Goal: Information Seeking & Learning: Find specific fact

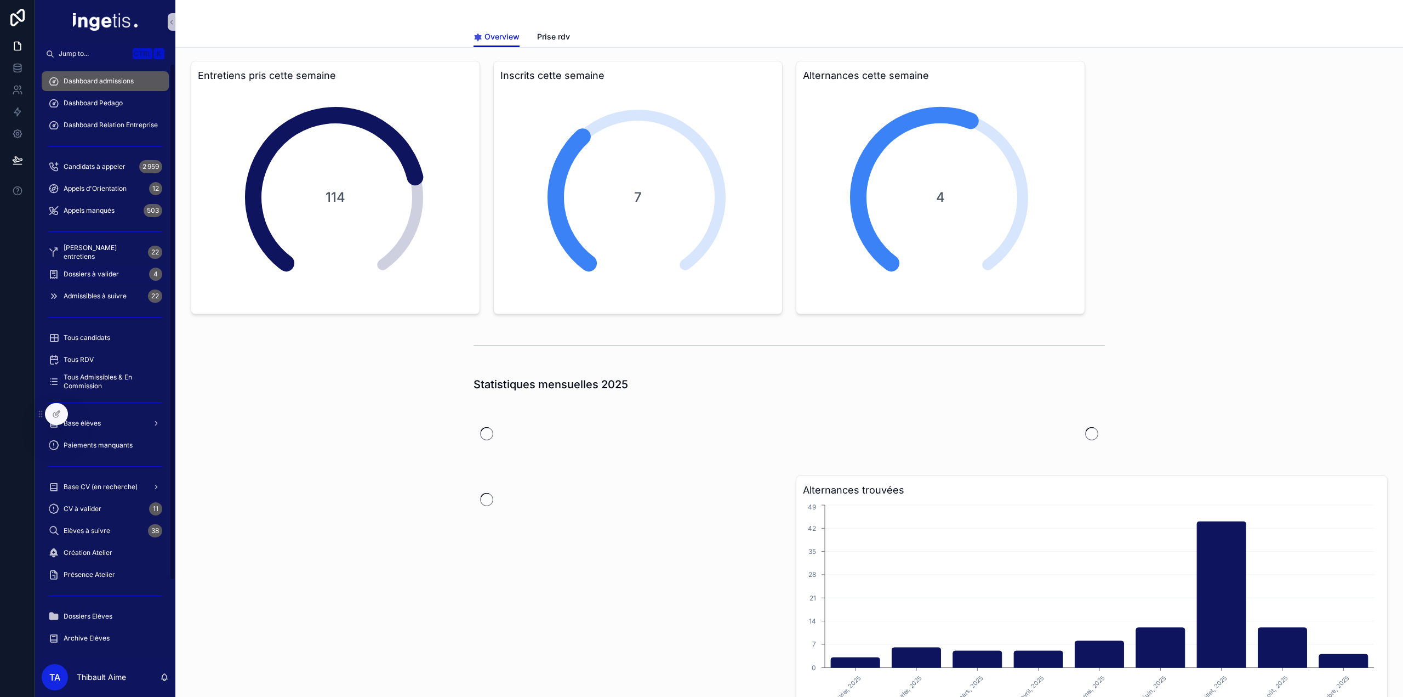
click at [95, 277] on span "Dossiers à valider" at bounding box center [91, 274] width 55 height 9
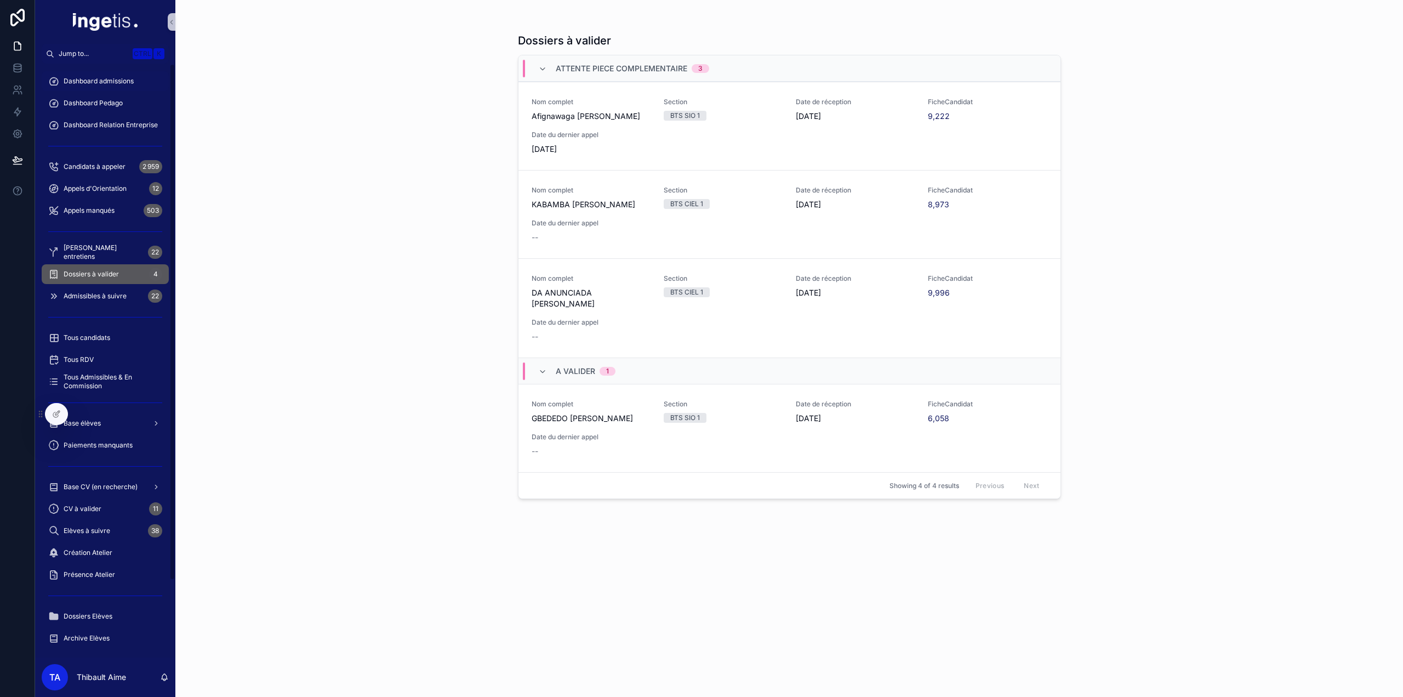
click at [115, 79] on span "Dashboard admissions" at bounding box center [99, 81] width 70 height 9
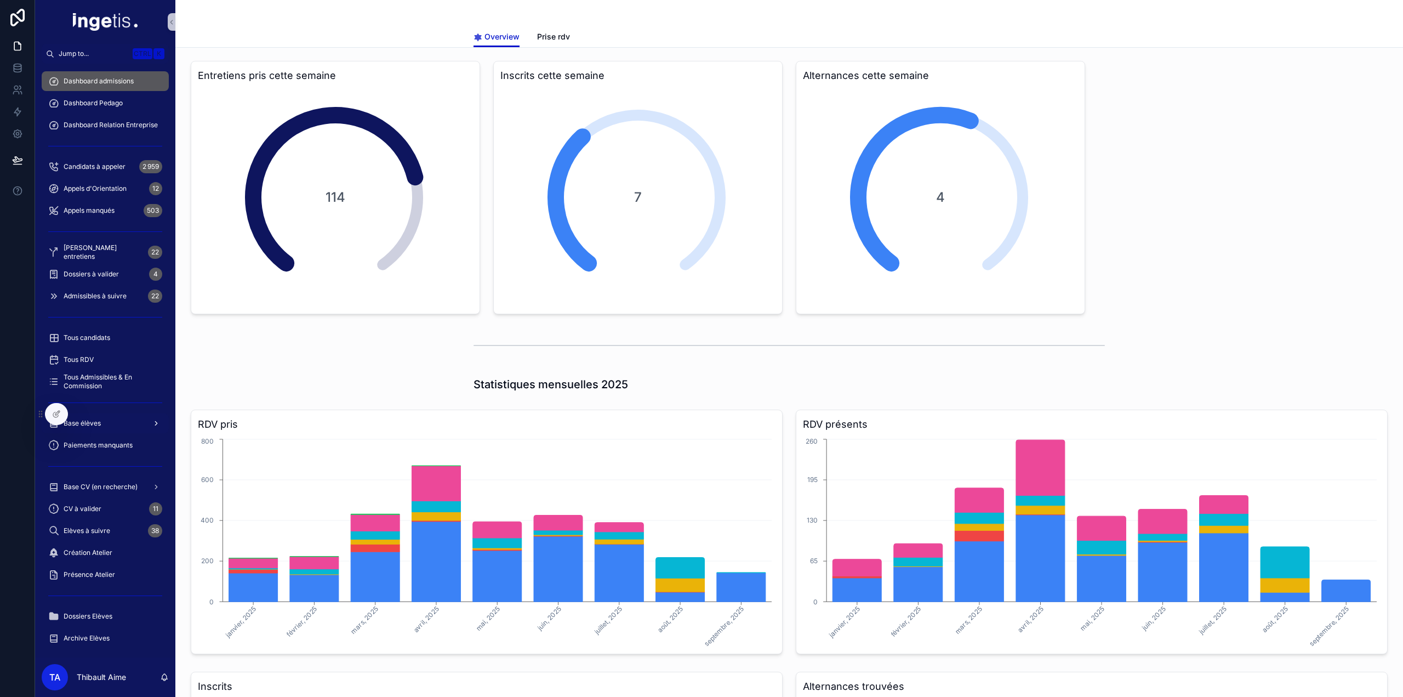
click at [96, 420] on span "Base élèves" at bounding box center [82, 423] width 37 height 9
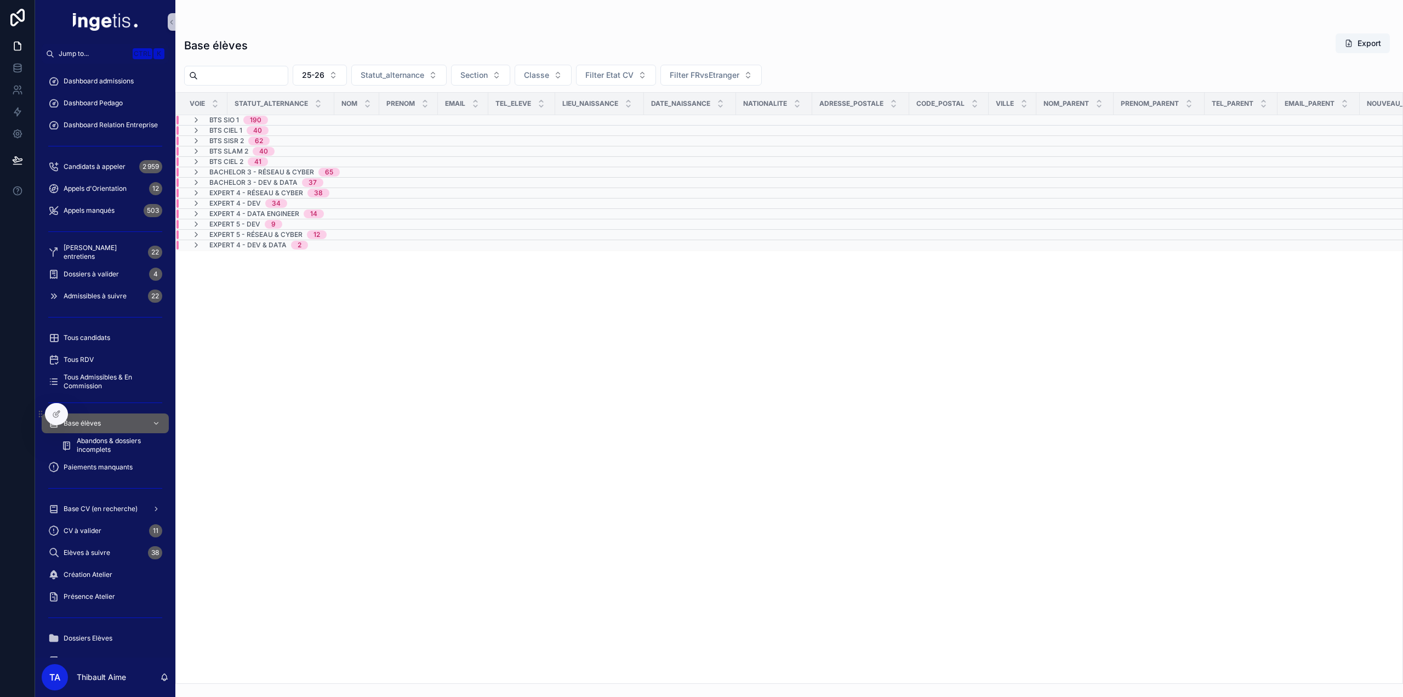
click at [275, 124] on td "BTS SIO 1 190" at bounding box center [277, 120] width 203 height 10
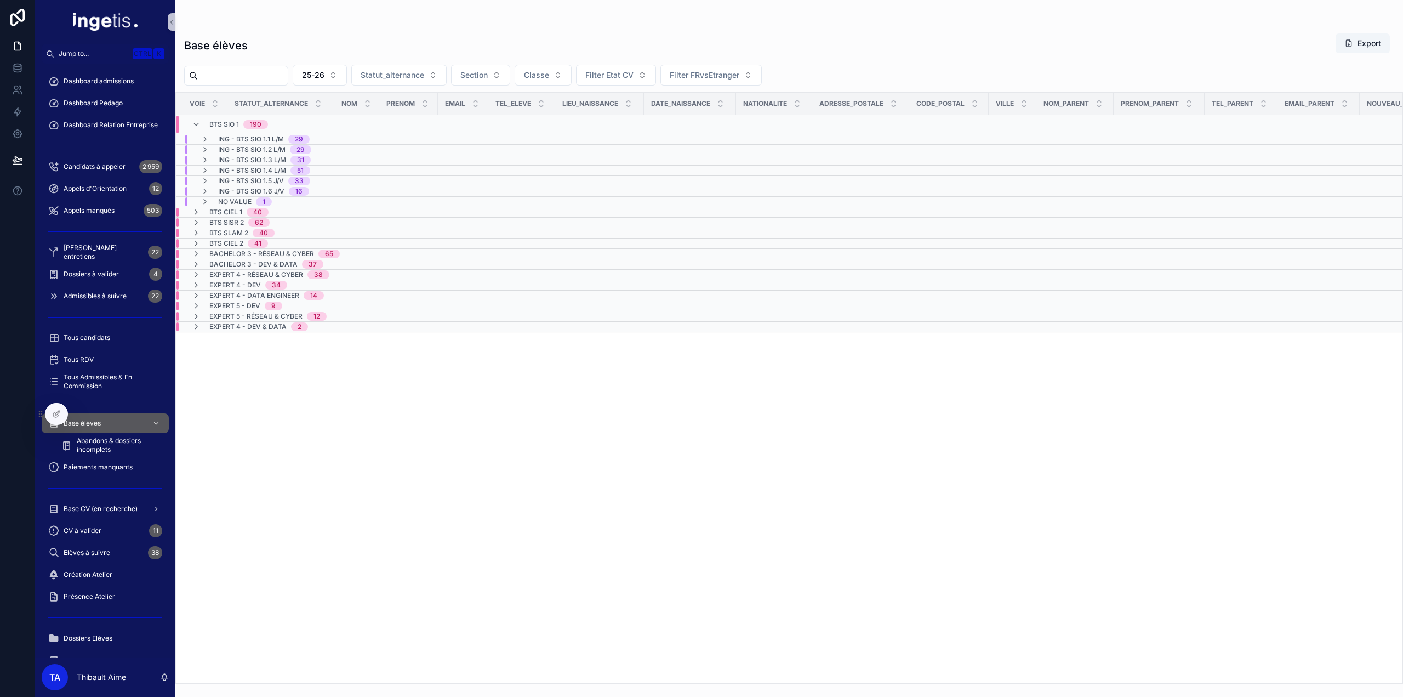
click at [247, 197] on span "No value" at bounding box center [234, 201] width 33 height 9
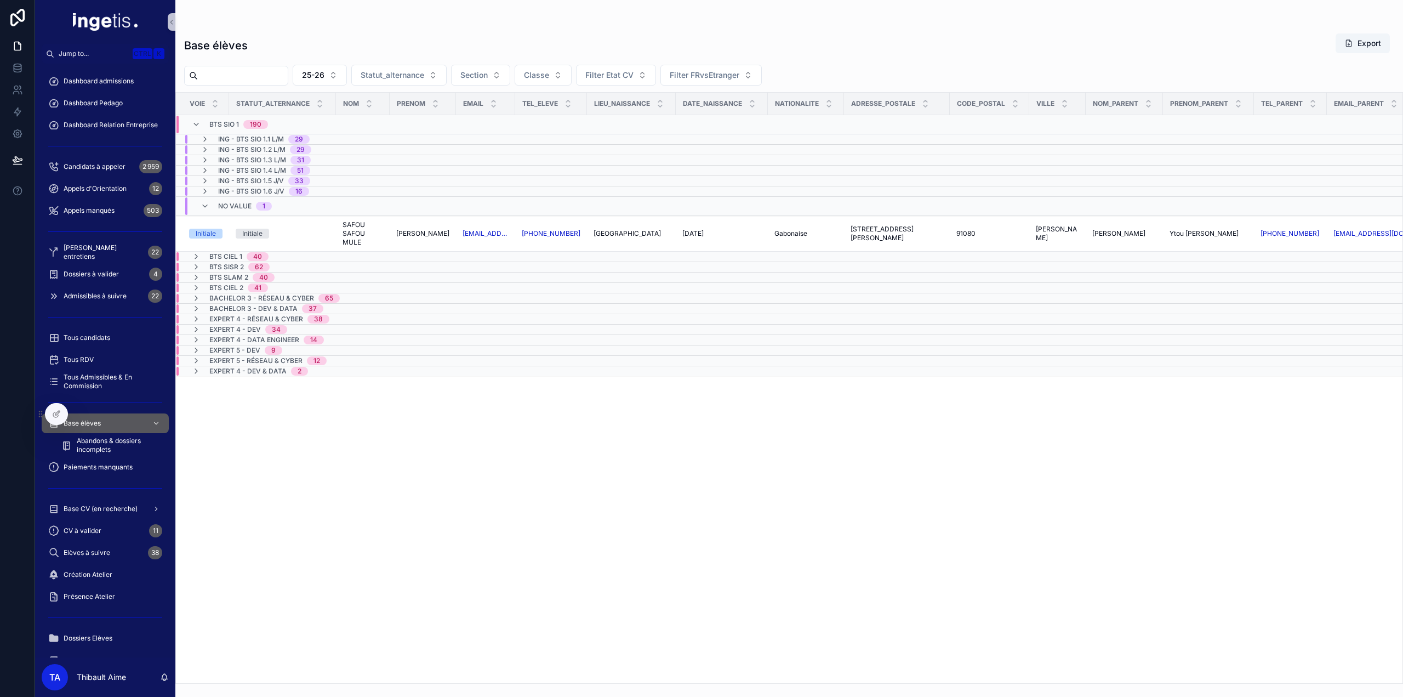
click at [236, 202] on span "No value" at bounding box center [234, 206] width 33 height 9
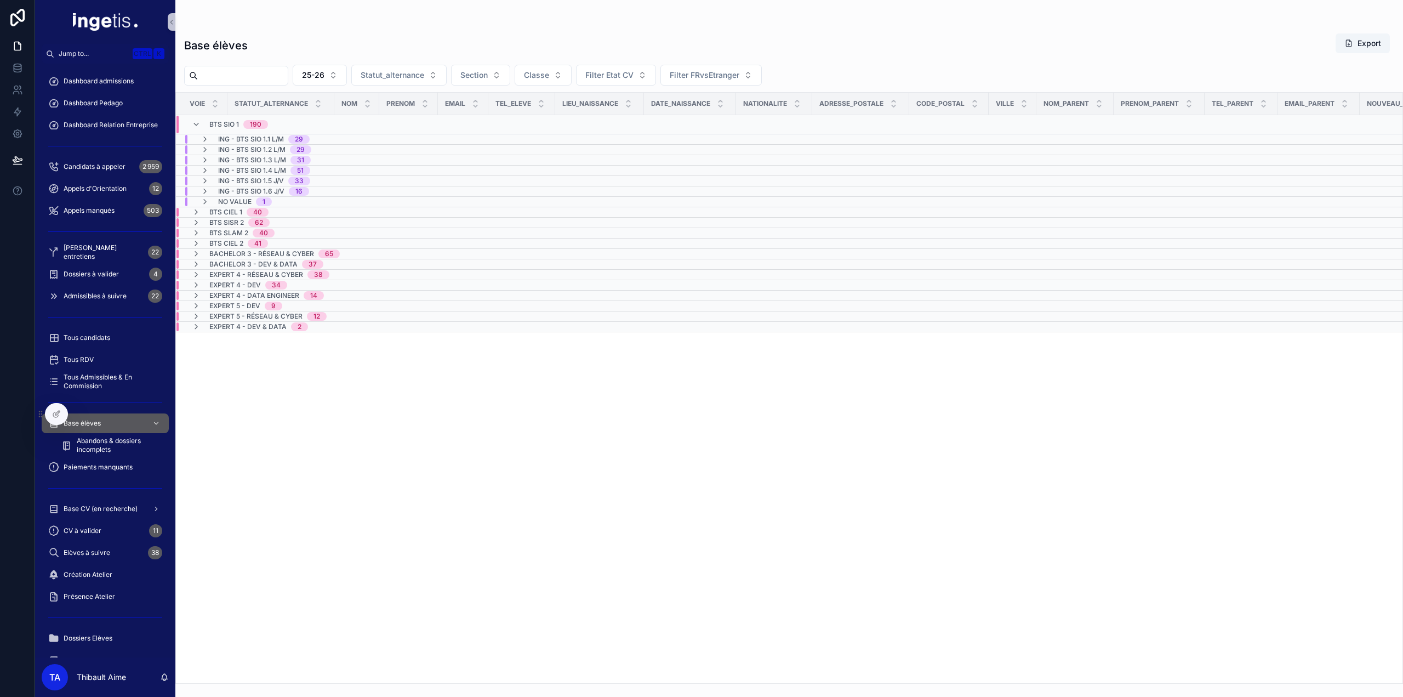
click at [238, 209] on span "BTS CIEL 1" at bounding box center [225, 212] width 33 height 9
click at [324, 78] on span "25-26" at bounding box center [313, 75] width 22 height 11
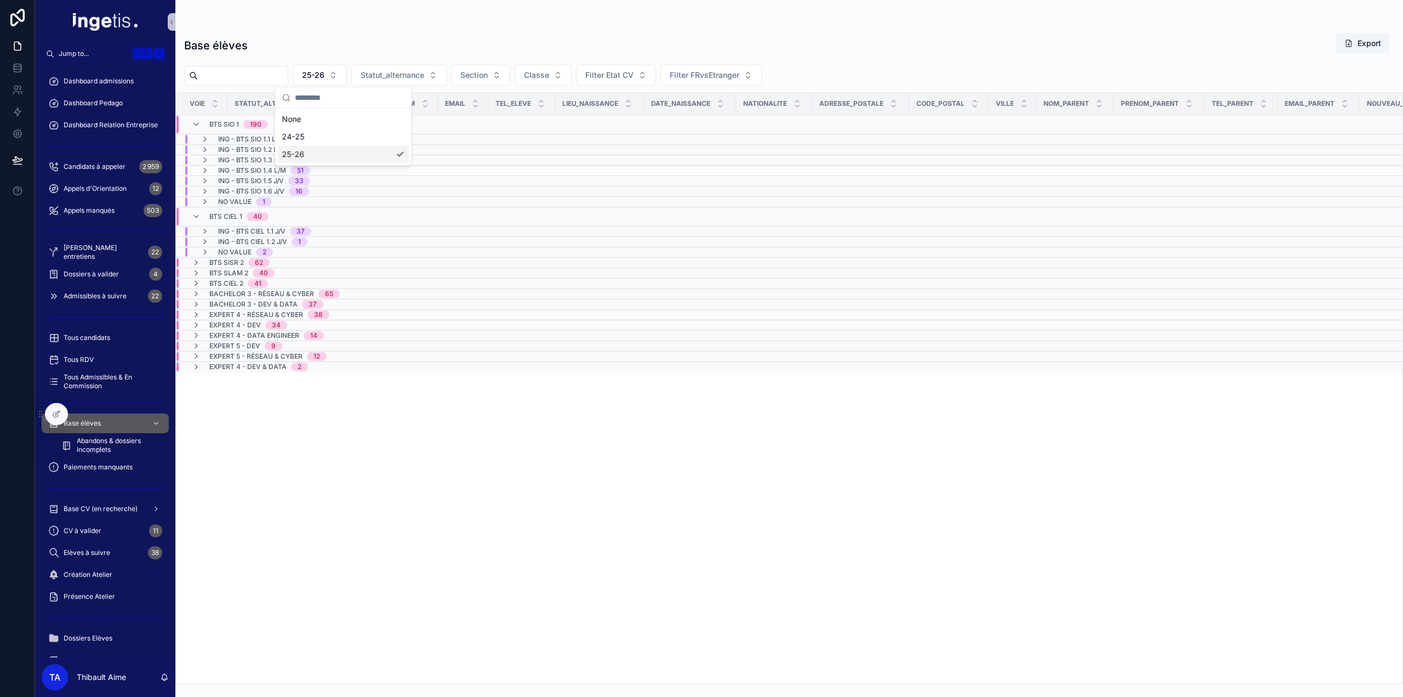
click at [334, 142] on div "24-25" at bounding box center [343, 137] width 132 height 18
click at [240, 199] on span "No value" at bounding box center [234, 201] width 33 height 9
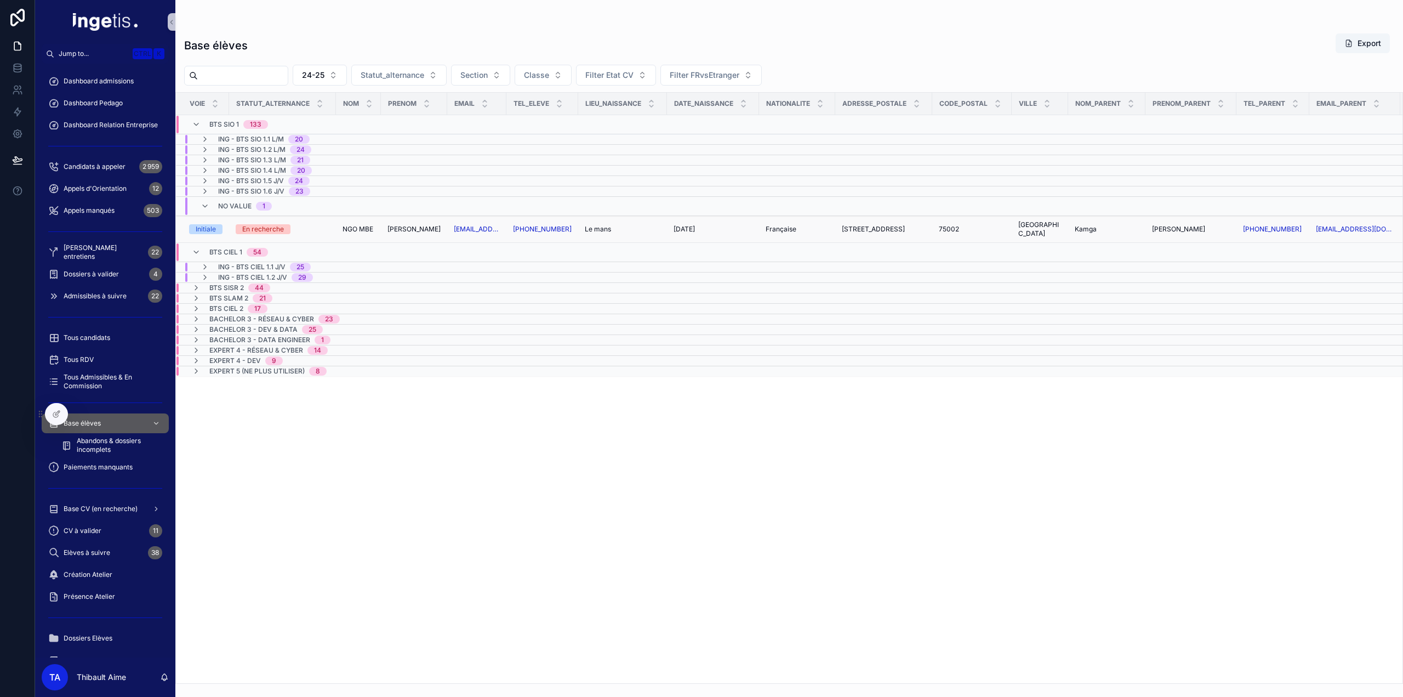
click at [369, 225] on span "NGO MBE" at bounding box center [358, 229] width 31 height 9
drag, startPoint x: 598, startPoint y: 423, endPoint x: 240, endPoint y: 275, distance: 387.1
click at [240, 283] on span "BTS SISR 2" at bounding box center [226, 287] width 35 height 9
click at [226, 288] on span "BTS SISR 2" at bounding box center [226, 292] width 35 height 9
click at [226, 293] on td "BTS SLAM 2 21" at bounding box center [278, 298] width 205 height 10
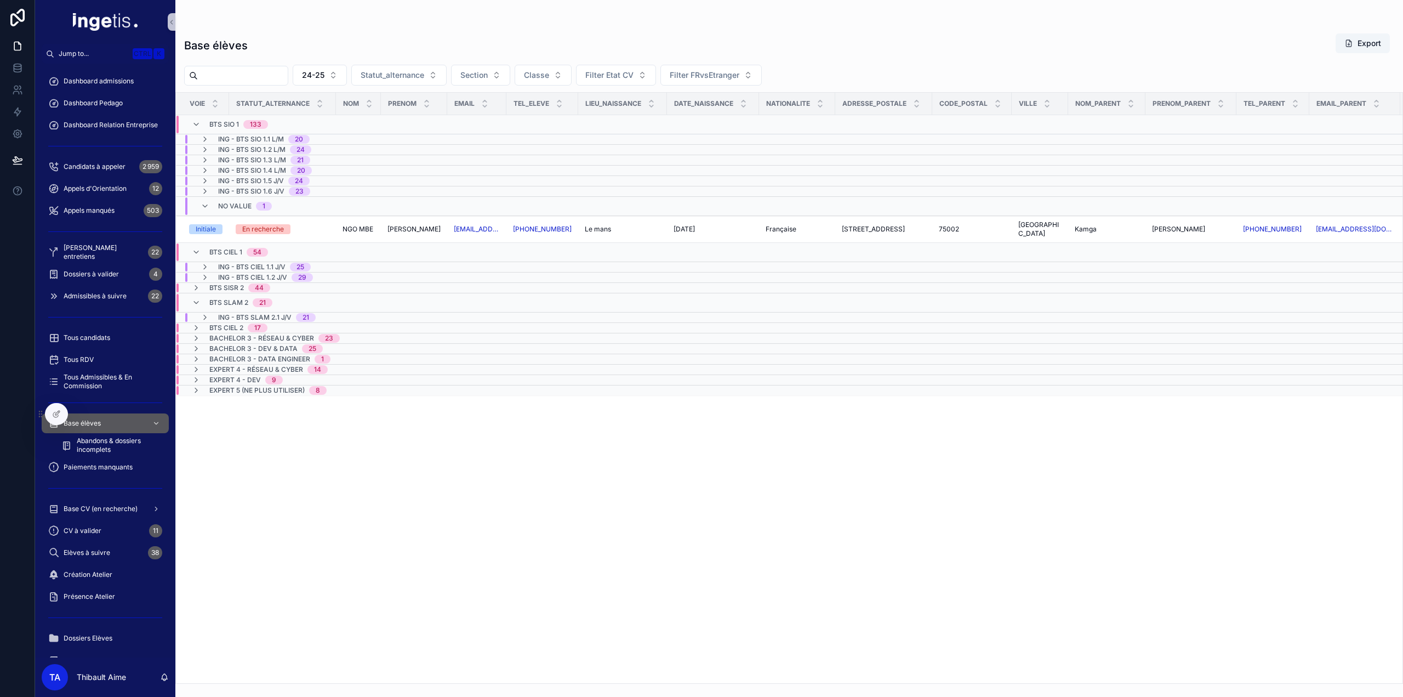
click at [226, 298] on span "BTS SLAM 2" at bounding box center [228, 302] width 39 height 9
click at [229, 304] on span "BTS CIEL 2" at bounding box center [226, 308] width 34 height 9
click at [226, 309] on span "BTS CIEL 2" at bounding box center [226, 313] width 34 height 9
click at [226, 315] on span "Bachelor 3 - Réseau & Cyber" at bounding box center [261, 319] width 105 height 9
click at [226, 319] on span "Bachelor 3 - Réseau & Cyber" at bounding box center [261, 323] width 105 height 9
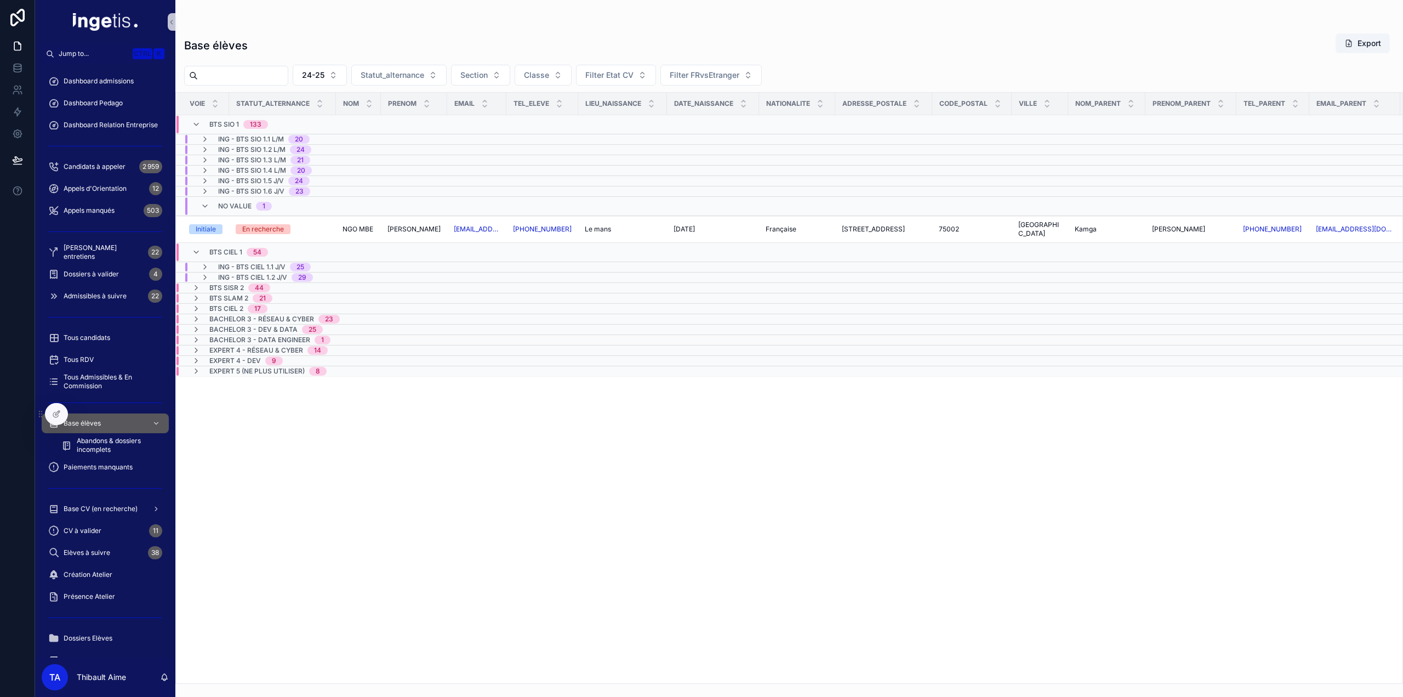
click at [228, 325] on span "Bachelor 3 - Dev & Data" at bounding box center [253, 329] width 88 height 9
click at [235, 355] on span "No value" at bounding box center [234, 359] width 33 height 9
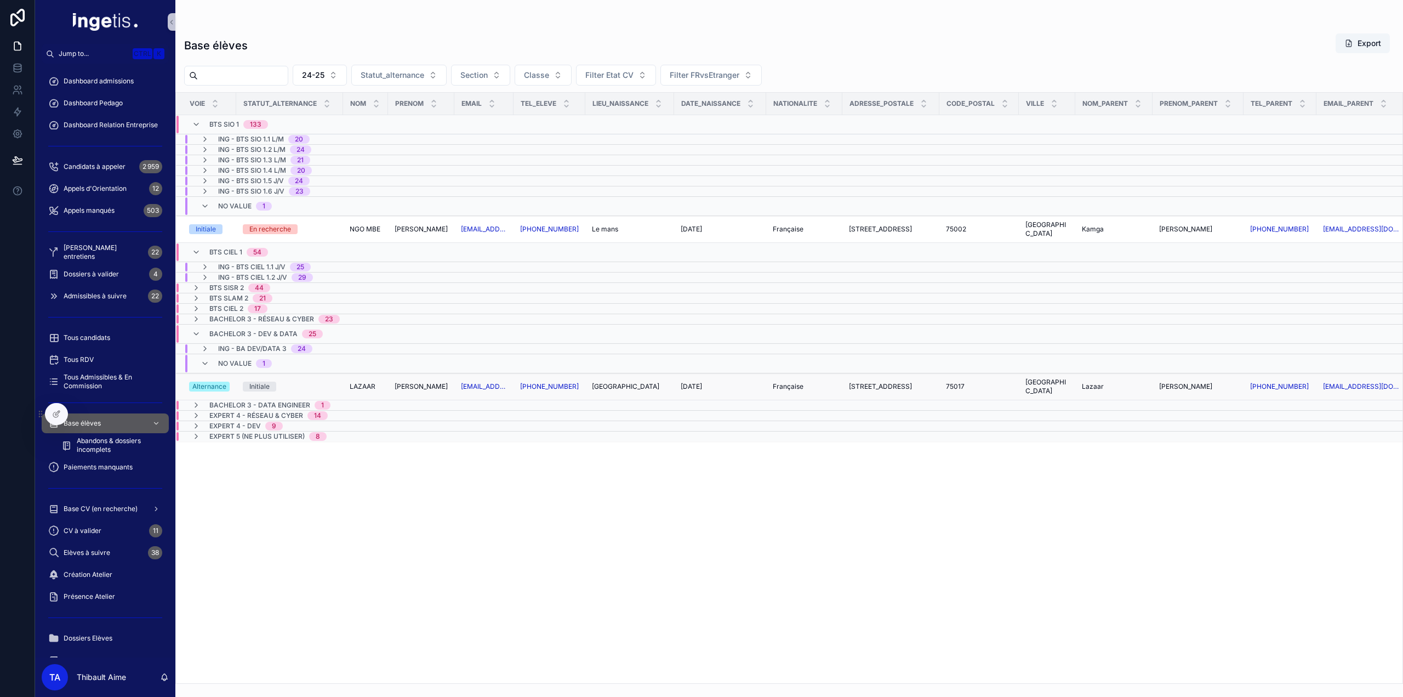
click at [365, 382] on span "LAZAAR" at bounding box center [363, 386] width 26 height 9
click at [247, 325] on div "Bachelor 3 - Dev & Data 25" at bounding box center [265, 334] width 113 height 18
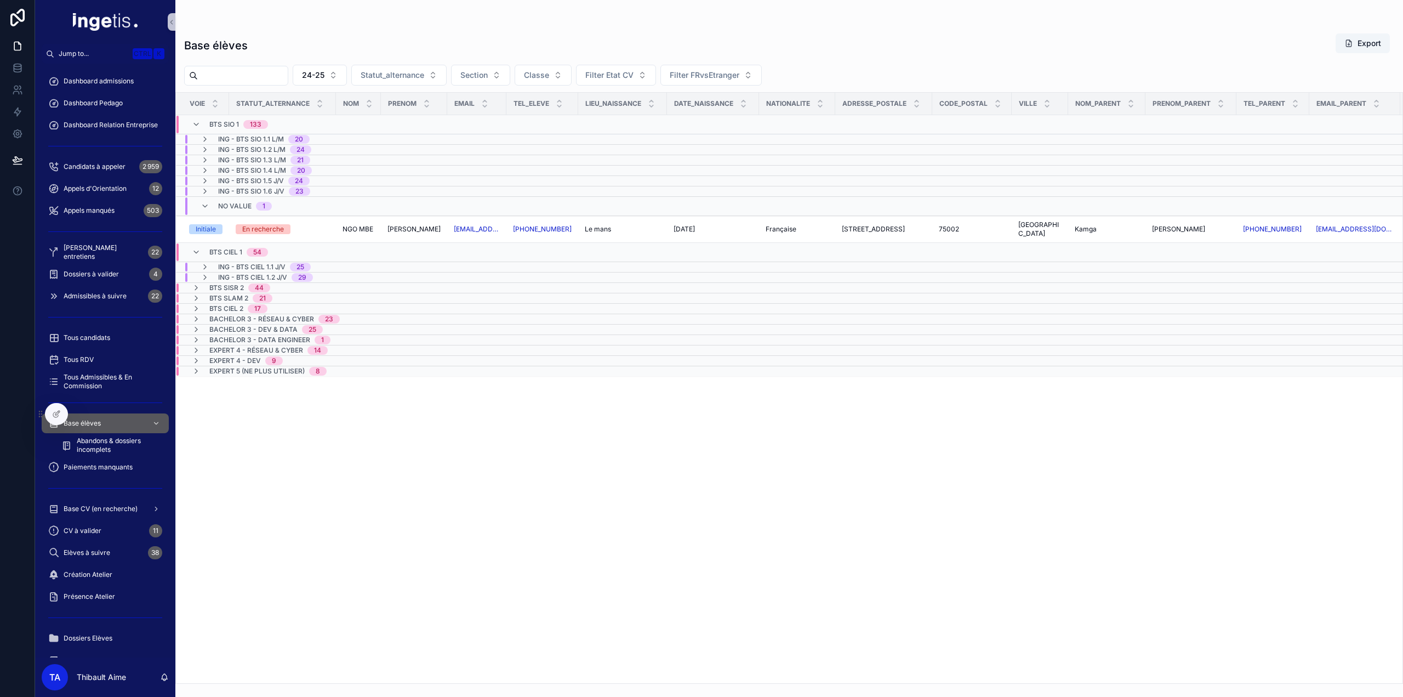
click at [244, 335] on span "Bachelor 3 - Data Engineer" at bounding box center [259, 339] width 101 height 9
click at [244, 340] on span "Bachelor 3 - Data Engineer" at bounding box center [259, 344] width 101 height 9
click at [244, 335] on span "Bachelor 3 - Data Engineer" at bounding box center [259, 339] width 101 height 9
click at [238, 355] on span "No value" at bounding box center [234, 359] width 33 height 9
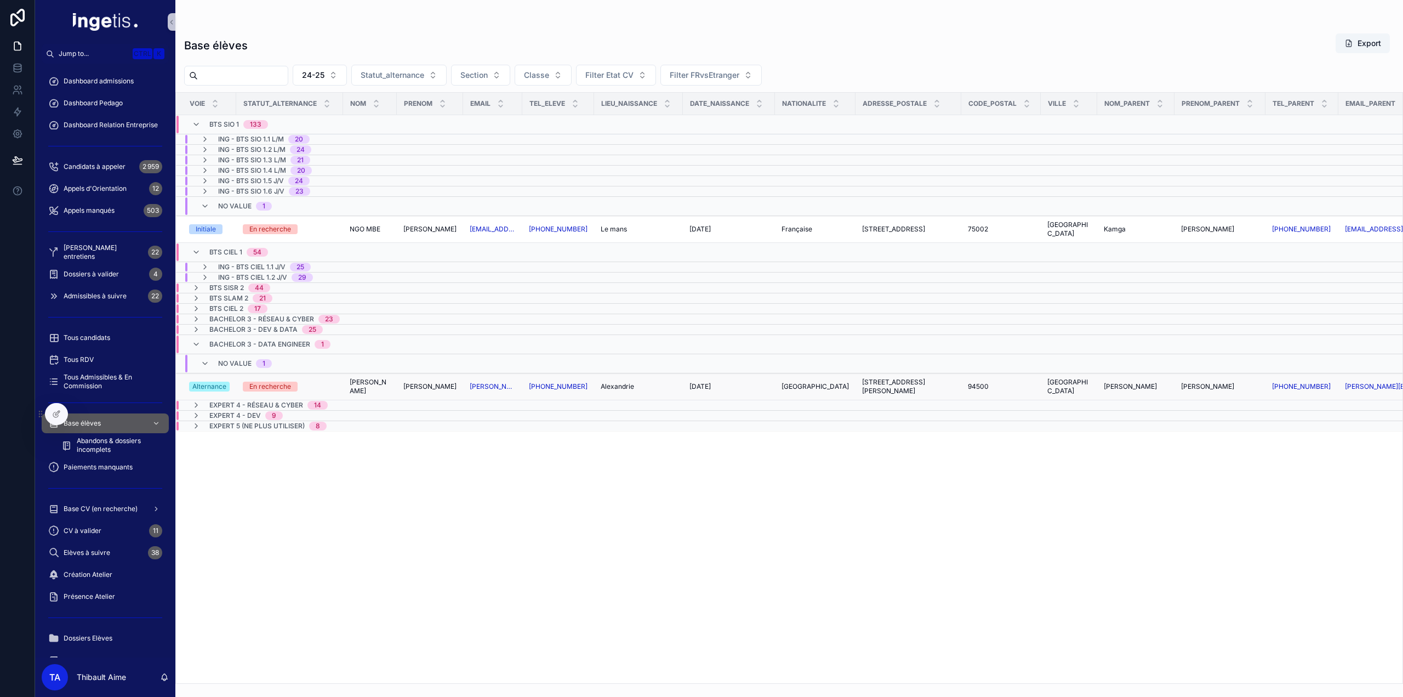
click at [309, 382] on div "En recherche" at bounding box center [290, 387] width 94 height 10
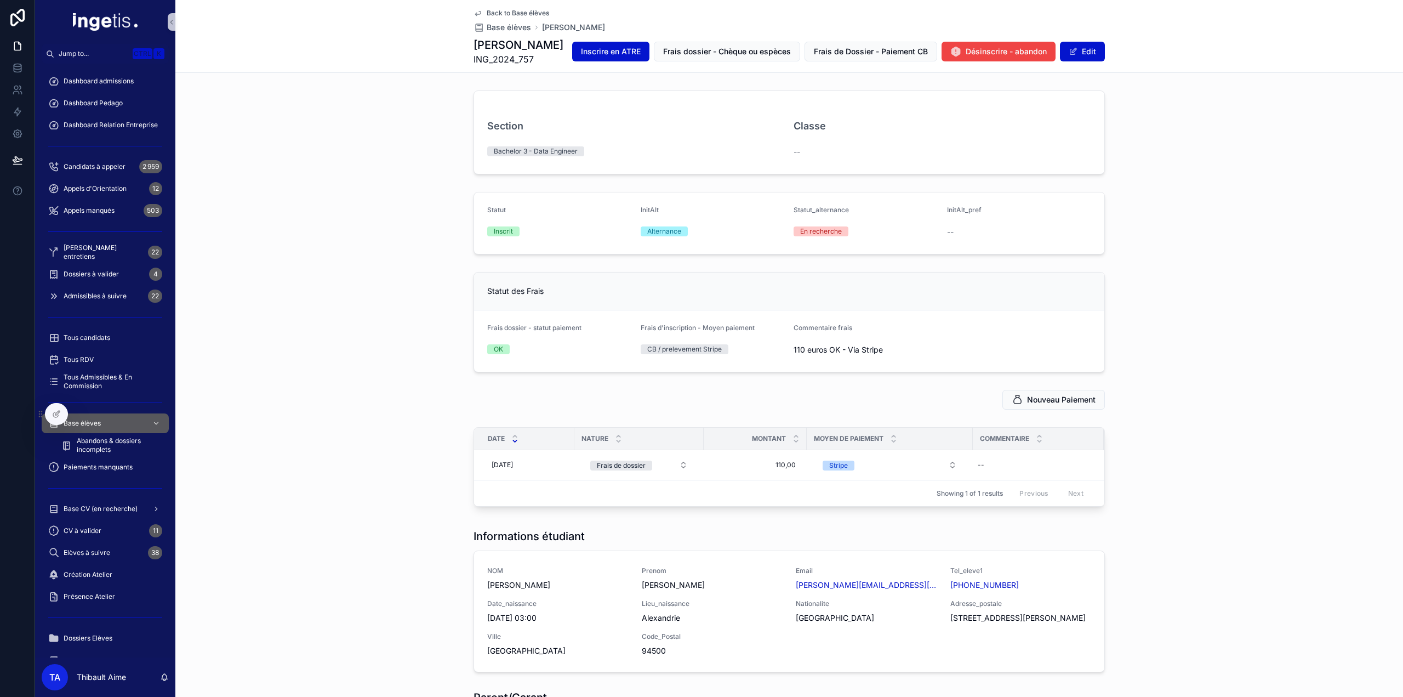
click at [500, 41] on div "[PERSON_NAME] ING_2024_757 Inscrire en ATRE Frais dossier - Chèque ou espèces F…" at bounding box center [789, 51] width 631 height 29
click at [494, 51] on h1 "[PERSON_NAME]" at bounding box center [519, 44] width 90 height 15
copy h1 "[PERSON_NAME]"
click at [103, 418] on div "Base élèves" at bounding box center [105, 423] width 114 height 18
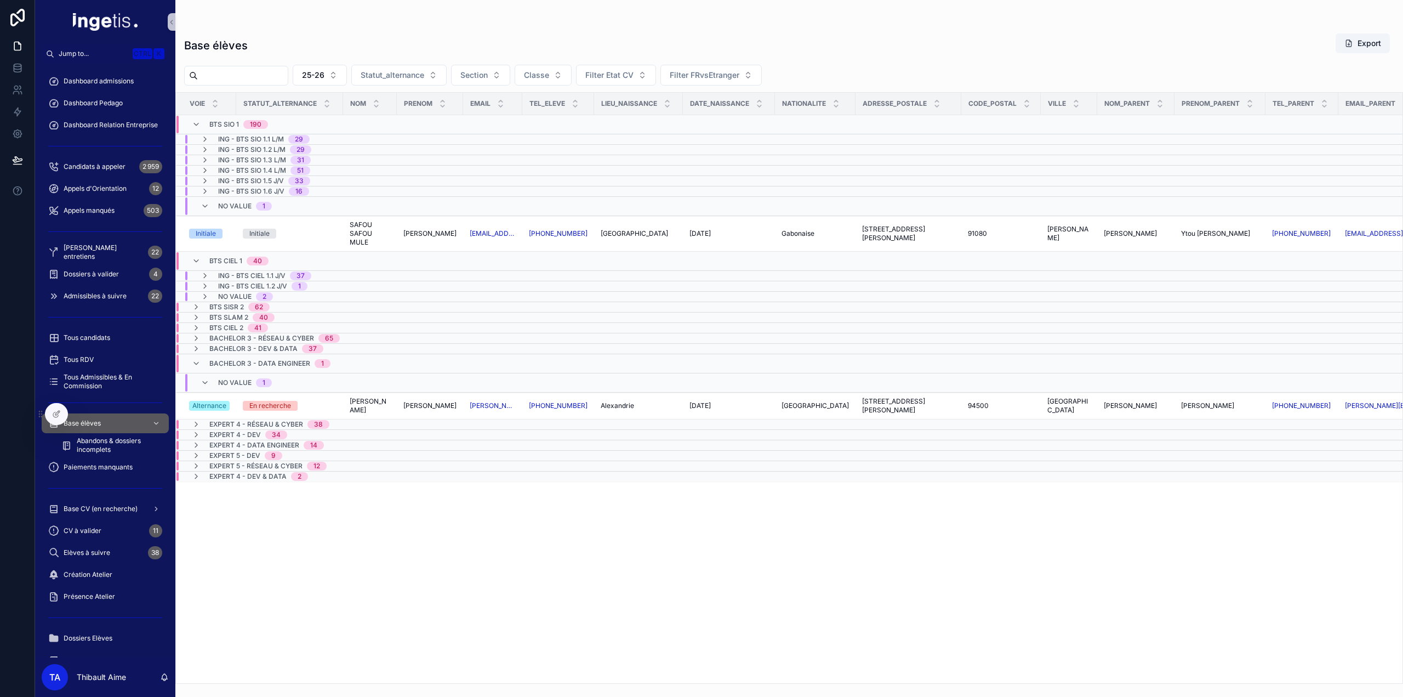
click at [303, 420] on div "Expert 4 - Réseau & Cyber 38" at bounding box center [269, 424] width 120 height 9
click at [281, 451] on span "34" at bounding box center [276, 453] width 22 height 9
click at [286, 479] on span "Expert 4 - Data Engineer" at bounding box center [254, 483] width 90 height 9
click at [281, 509] on div "9" at bounding box center [274, 513] width 18 height 9
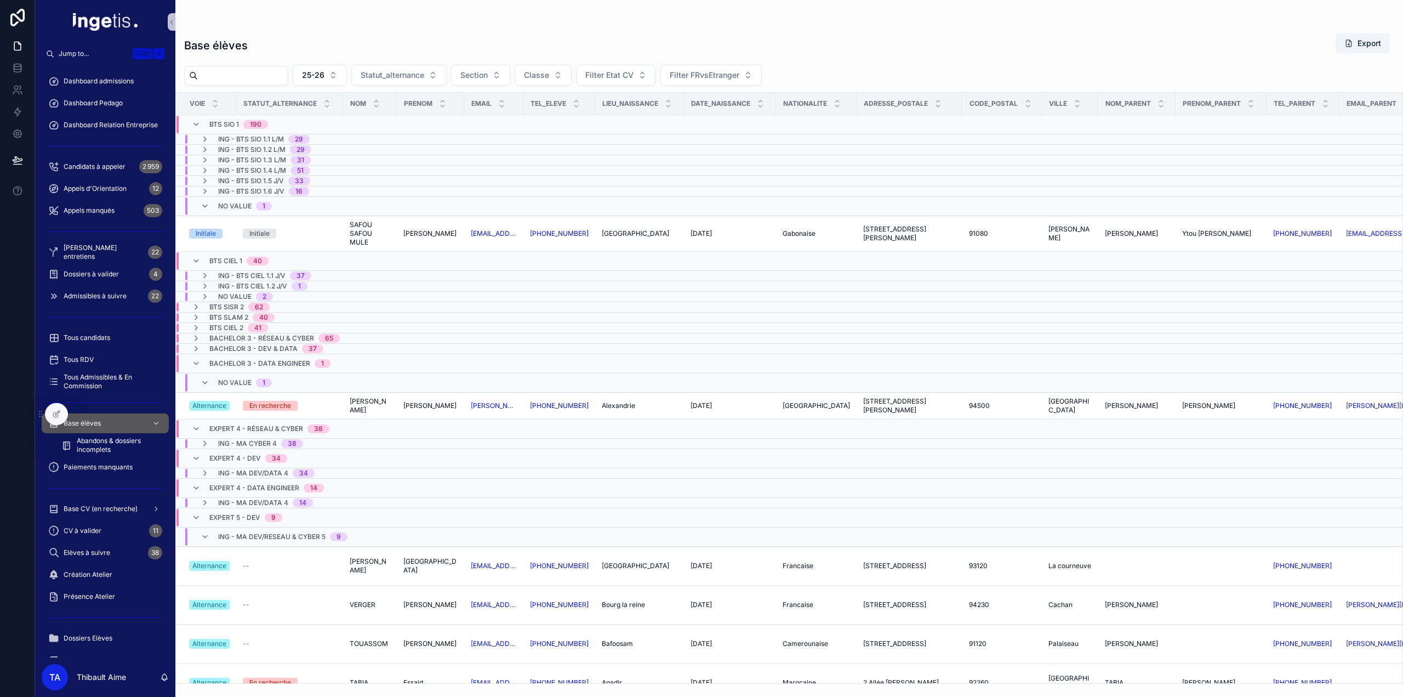
click at [286, 528] on div "ING - MA DEV/RESEAU & CYBER 5 9" at bounding box center [282, 537] width 129 height 18
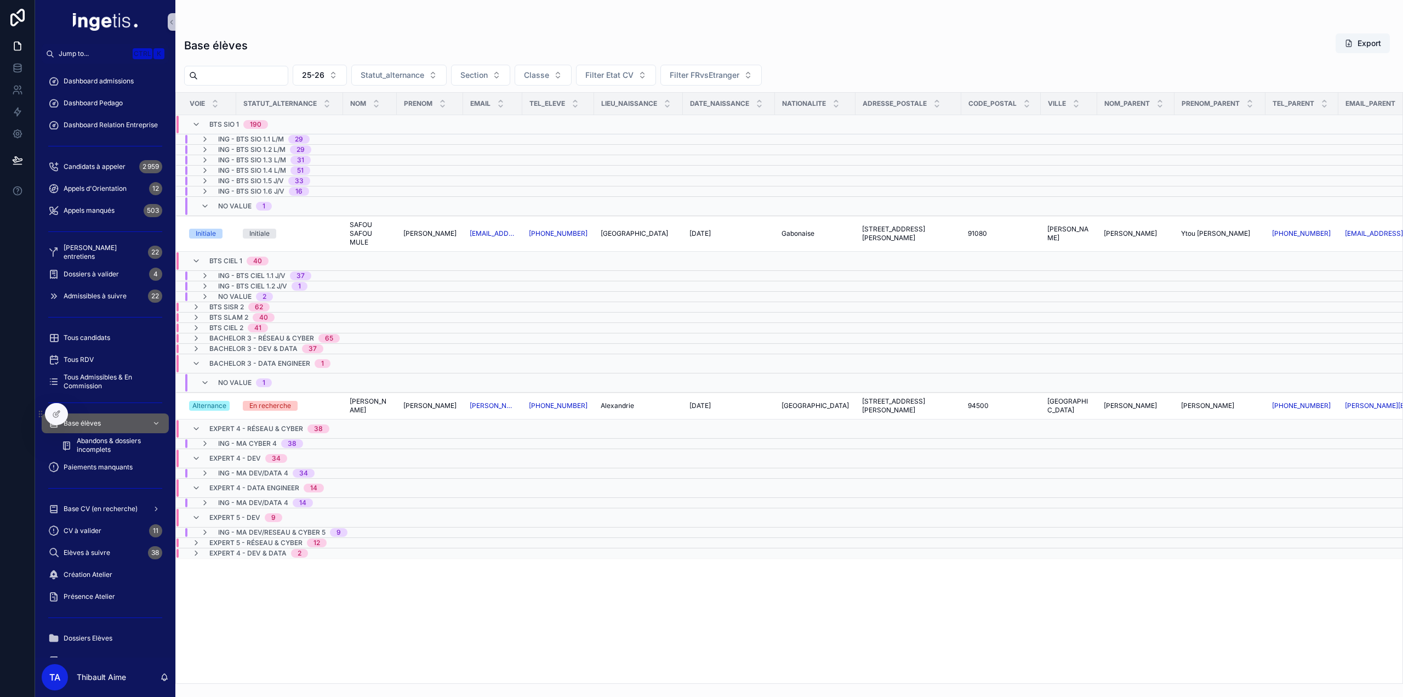
click at [286, 538] on span "Expert 5 - Réseau & Cyber" at bounding box center [255, 542] width 93 height 9
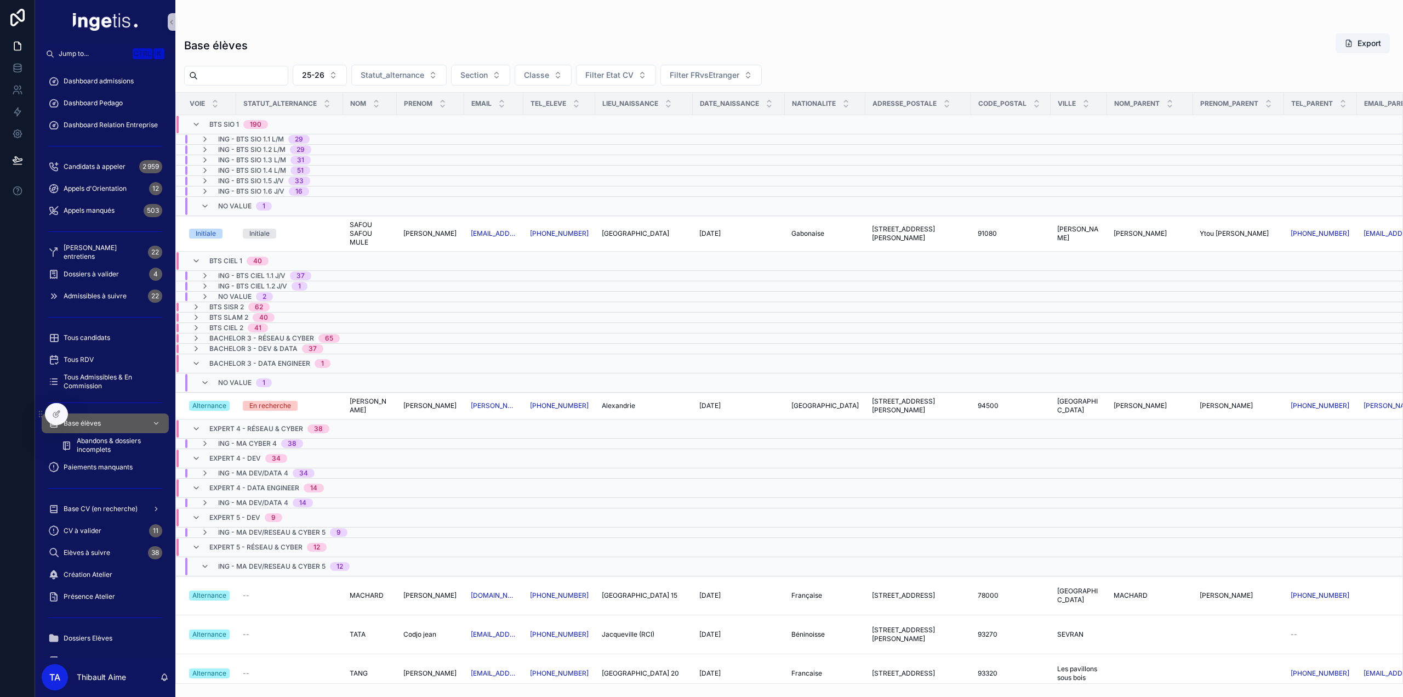
click at [281, 566] on div "ING - MA DEV/RESEAU & CYBER 5 12" at bounding box center [284, 566] width 132 height 18
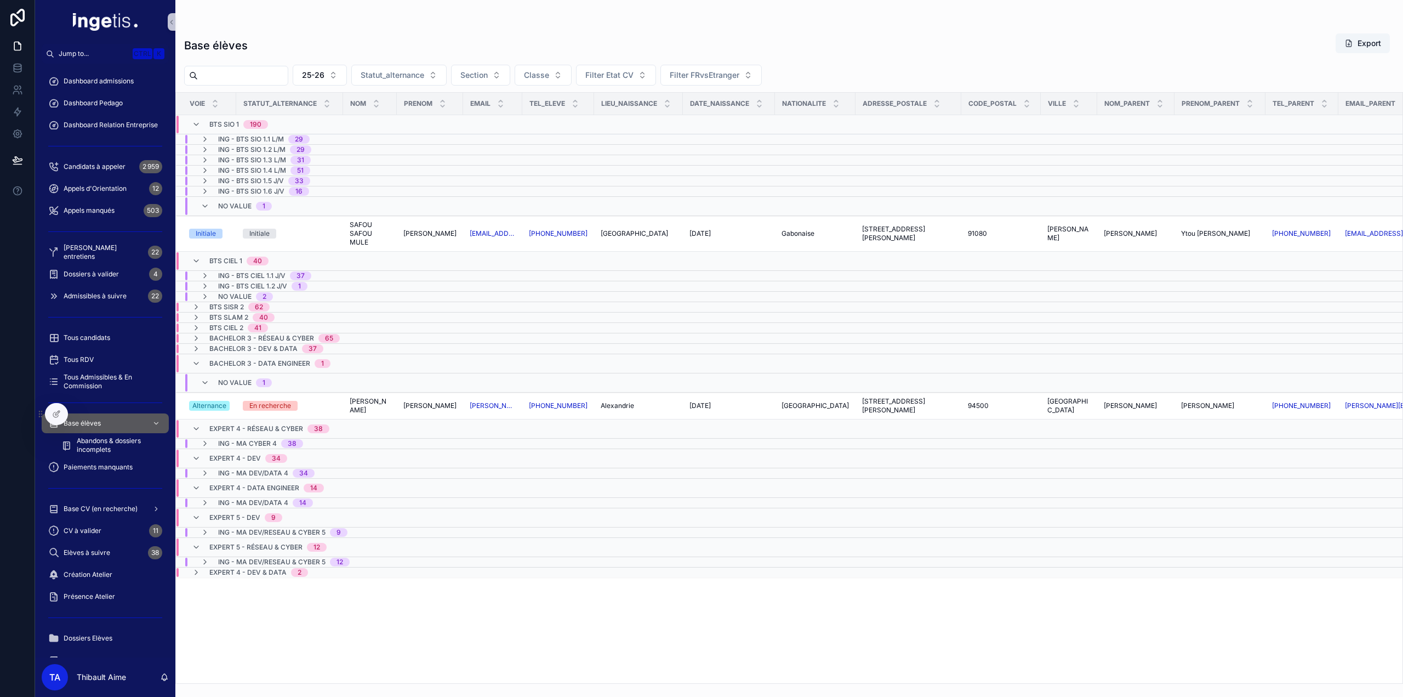
click at [279, 568] on span "Expert 4 - Dev & Data" at bounding box center [247, 572] width 77 height 9
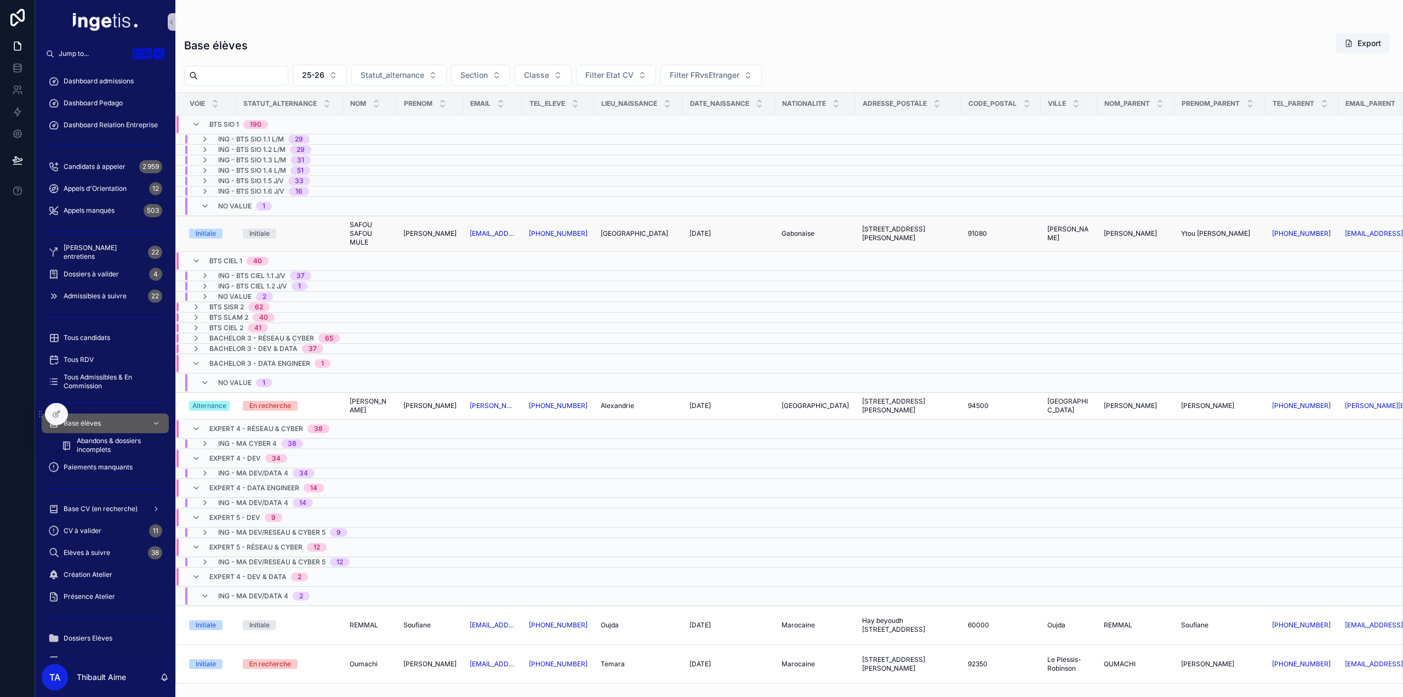
click at [363, 226] on span "SAFOU SAFOU MULE" at bounding box center [370, 233] width 41 height 26
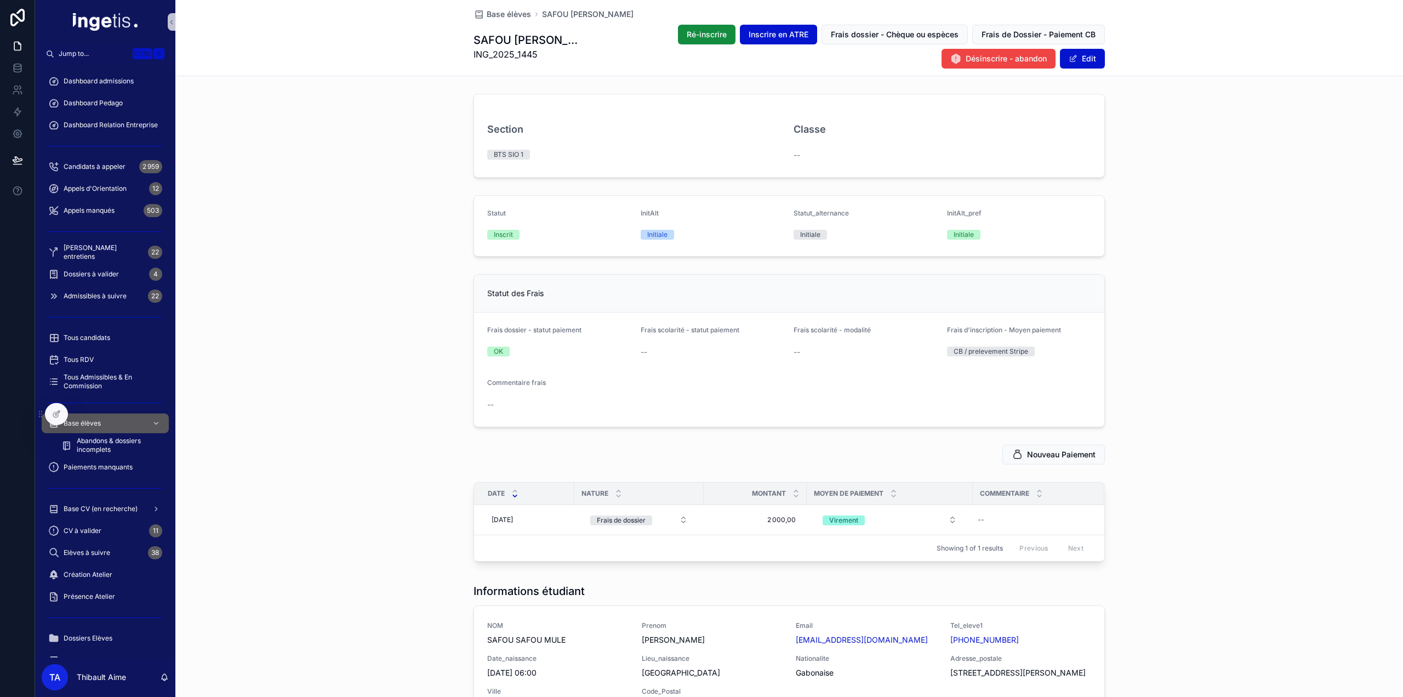
click at [488, 32] on h1 "SAFOU [PERSON_NAME]" at bounding box center [530, 39] width 112 height 15
click at [488, 42] on h1 "SAFOU [PERSON_NAME]" at bounding box center [530, 39] width 112 height 15
drag, startPoint x: 488, startPoint y: 42, endPoint x: 519, endPoint y: 42, distance: 31.2
click at [519, 42] on h1 "SAFOU [PERSON_NAME]" at bounding box center [530, 39] width 112 height 15
copy h1 "SAFOU SAFOU"
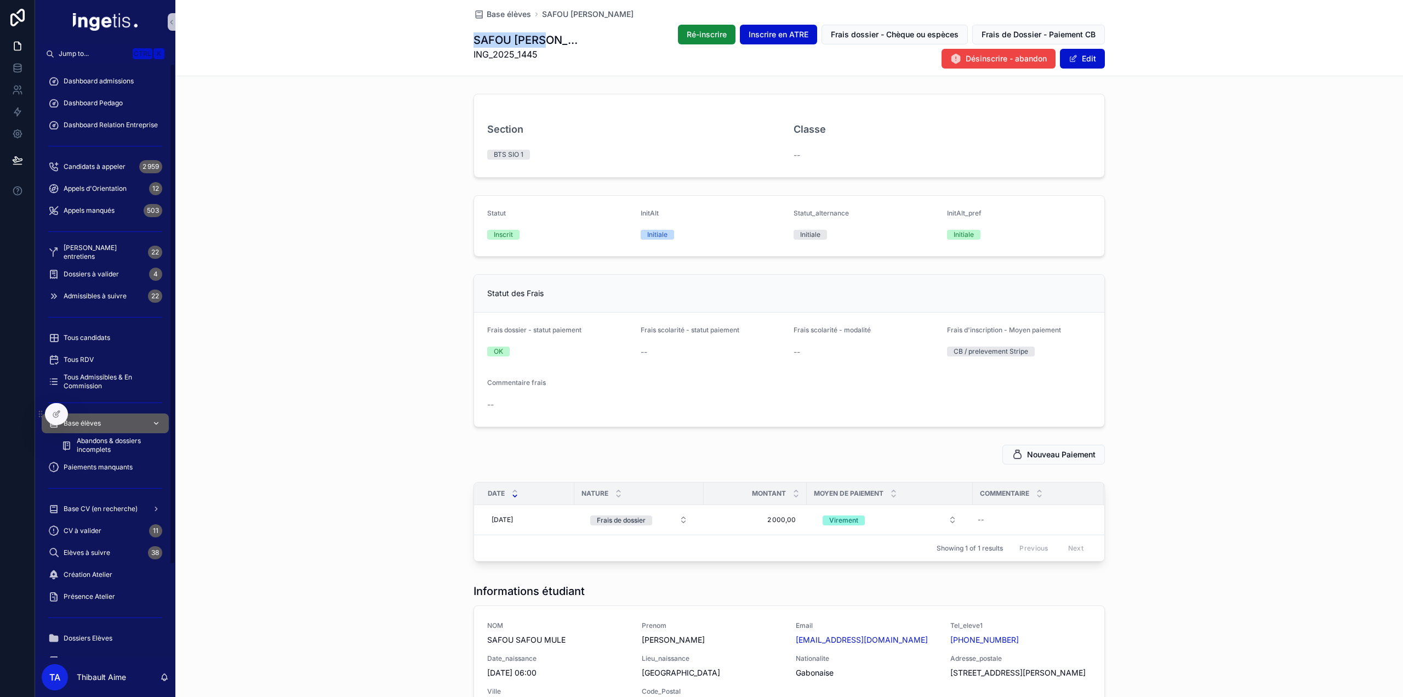
click at [94, 422] on span "Base élèves" at bounding box center [82, 423] width 37 height 9
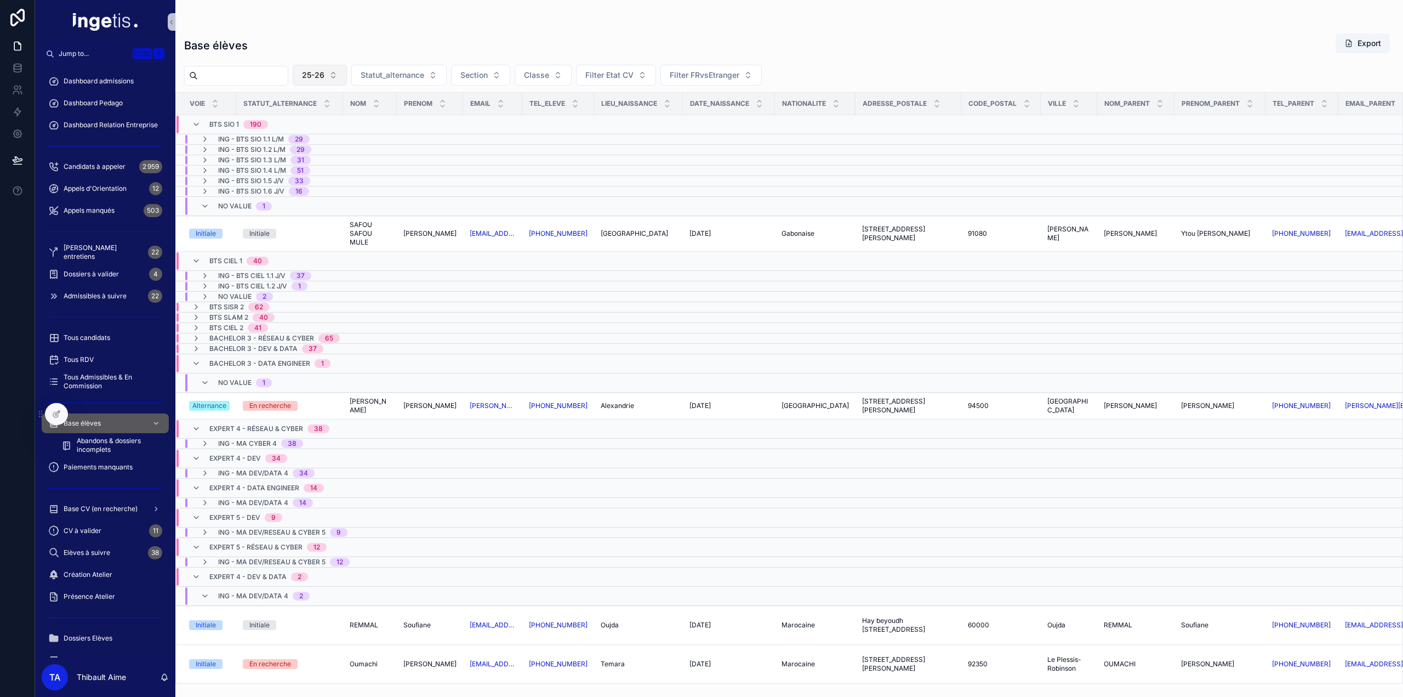
click at [324, 70] on span "25-26" at bounding box center [313, 75] width 22 height 11
click at [335, 136] on div "24-25" at bounding box center [343, 137] width 132 height 18
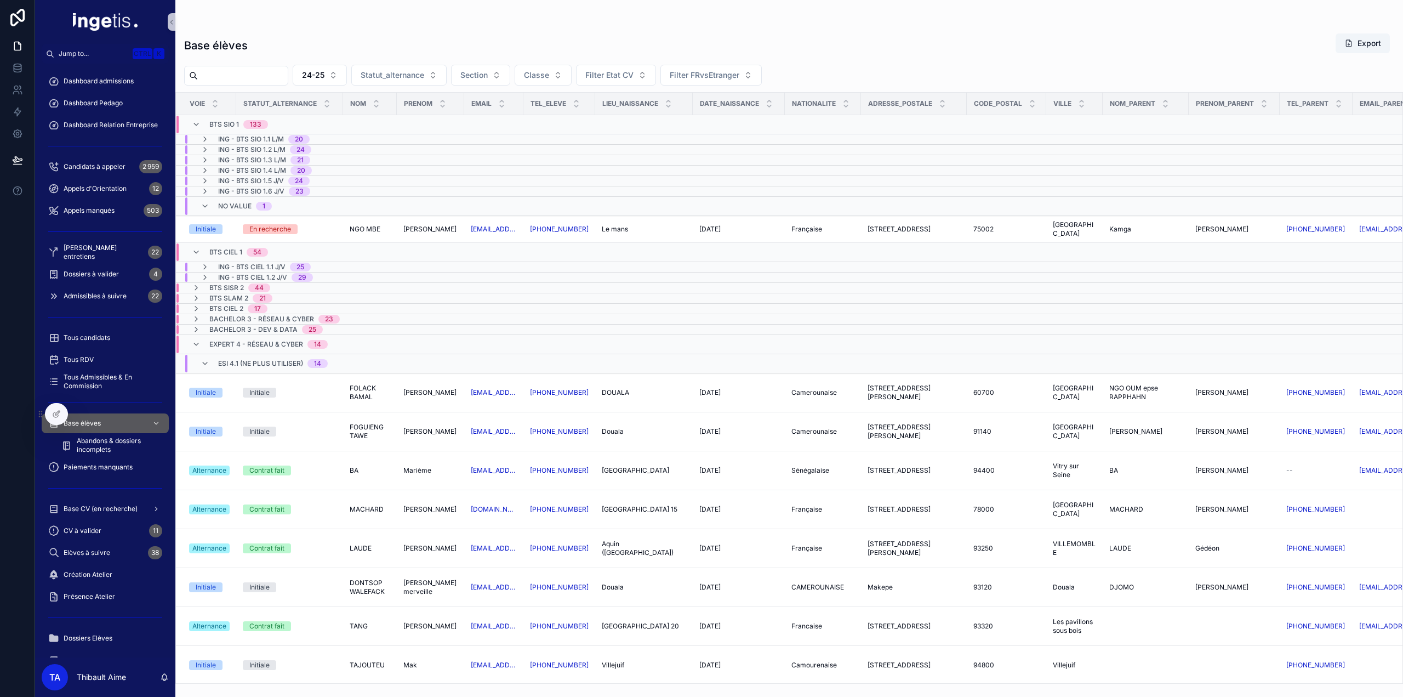
click at [222, 340] on span "Expert 4 - Réseau & Cyber" at bounding box center [256, 344] width 94 height 9
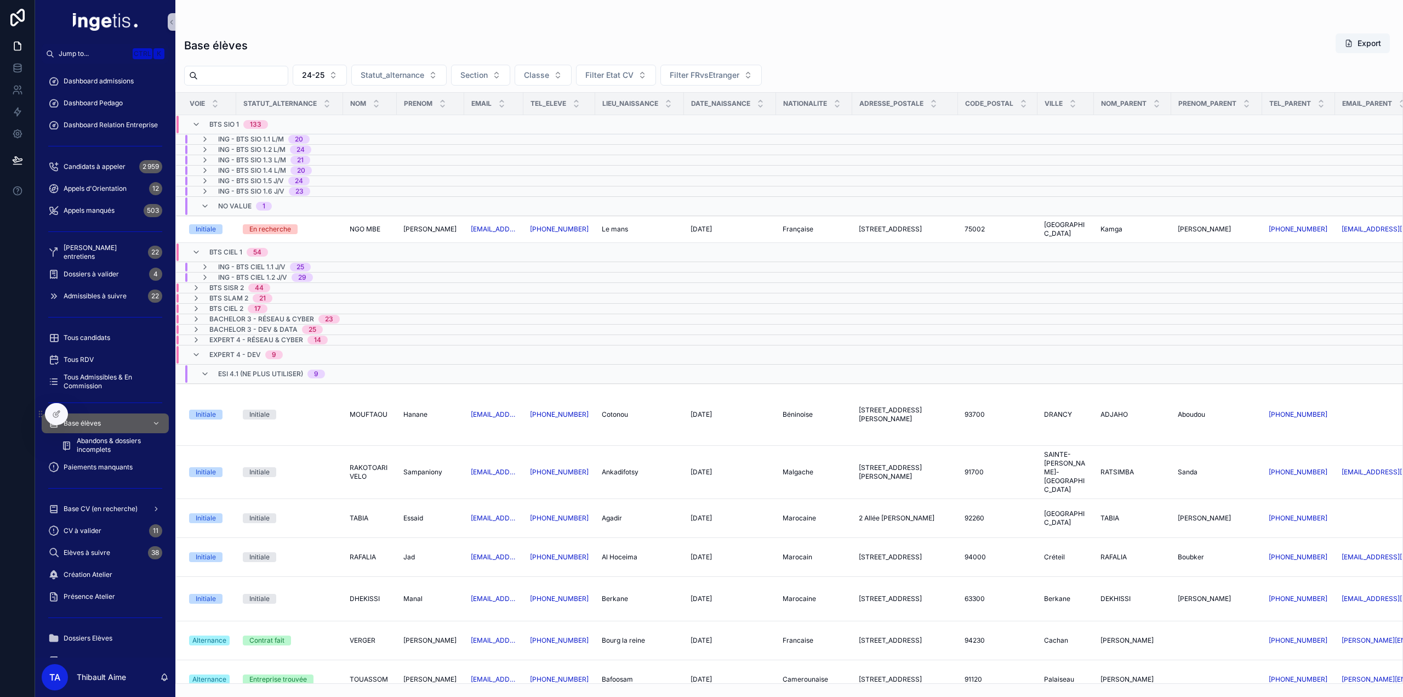
click at [235, 315] on span "Bachelor 3 - Réseau & Cyber" at bounding box center [261, 319] width 105 height 9
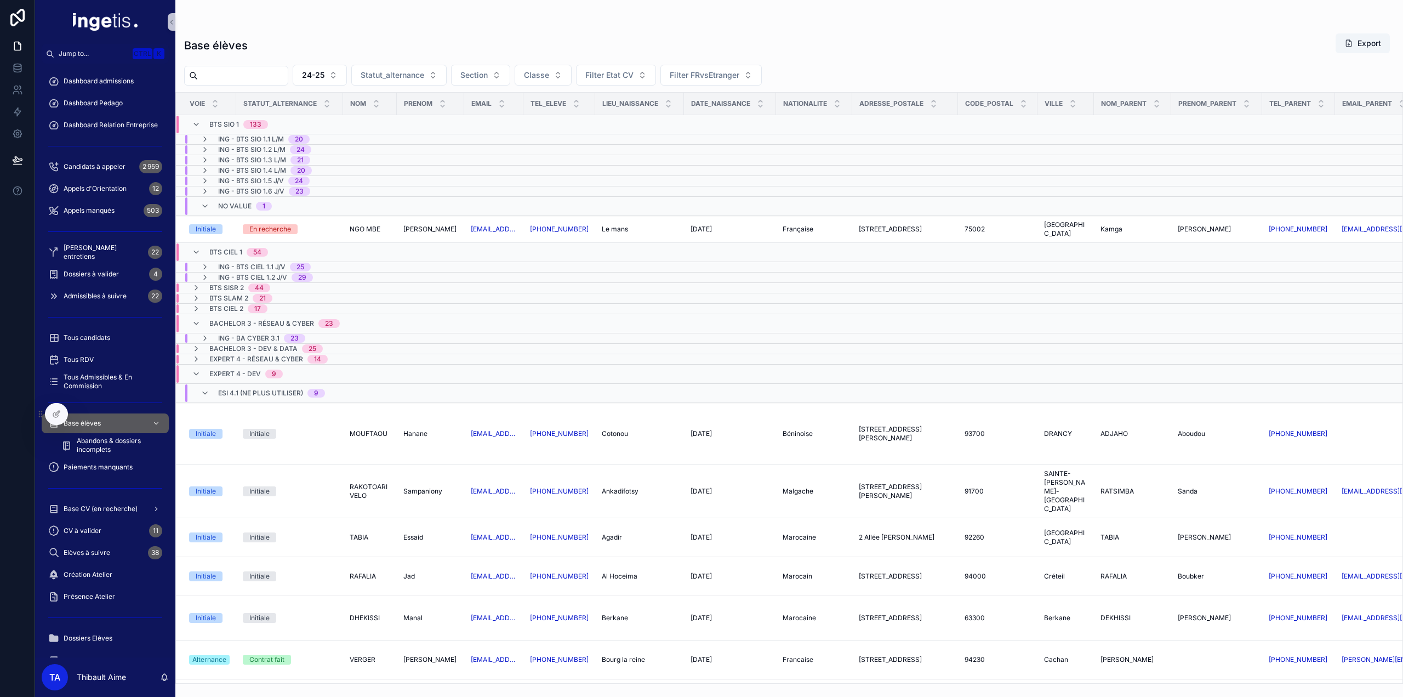
click at [231, 319] on span "Bachelor 3 - Réseau & Cyber" at bounding box center [261, 323] width 105 height 9
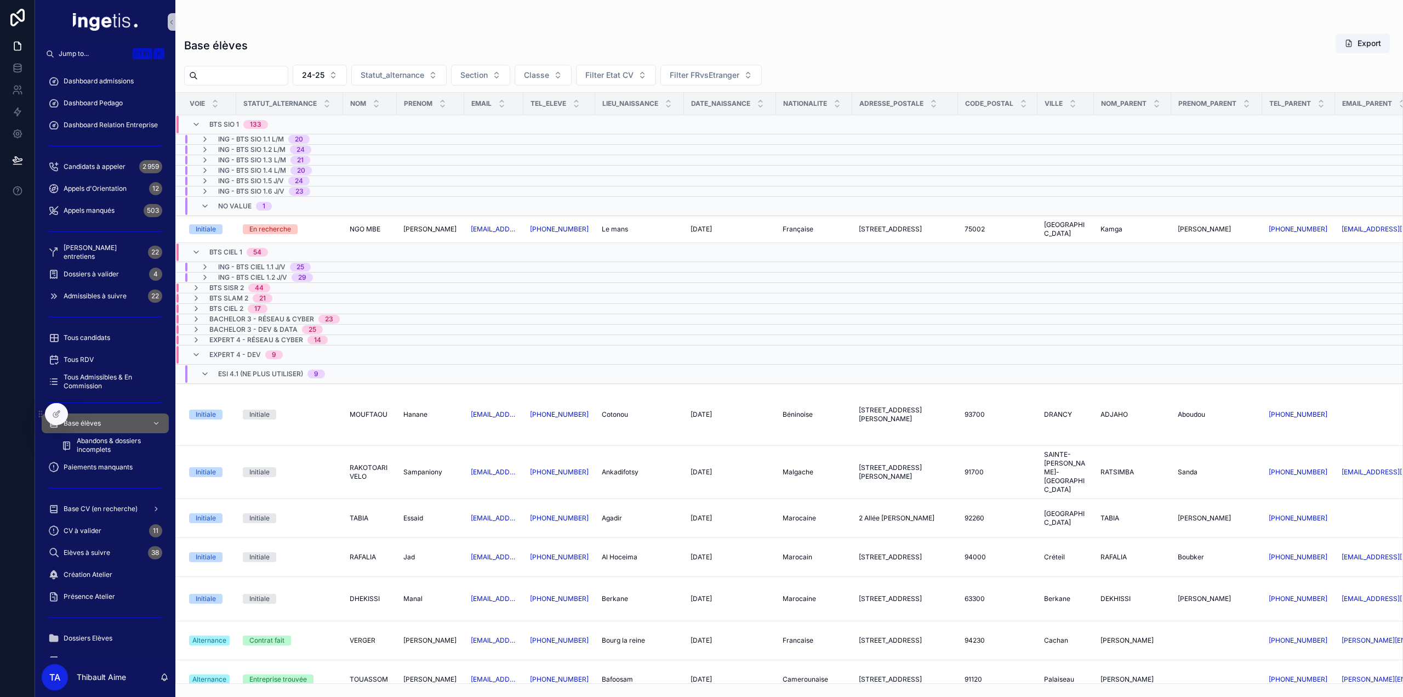
click at [229, 324] on td "Bachelor 3 - Dev & Data 25" at bounding box center [286, 329] width 221 height 10
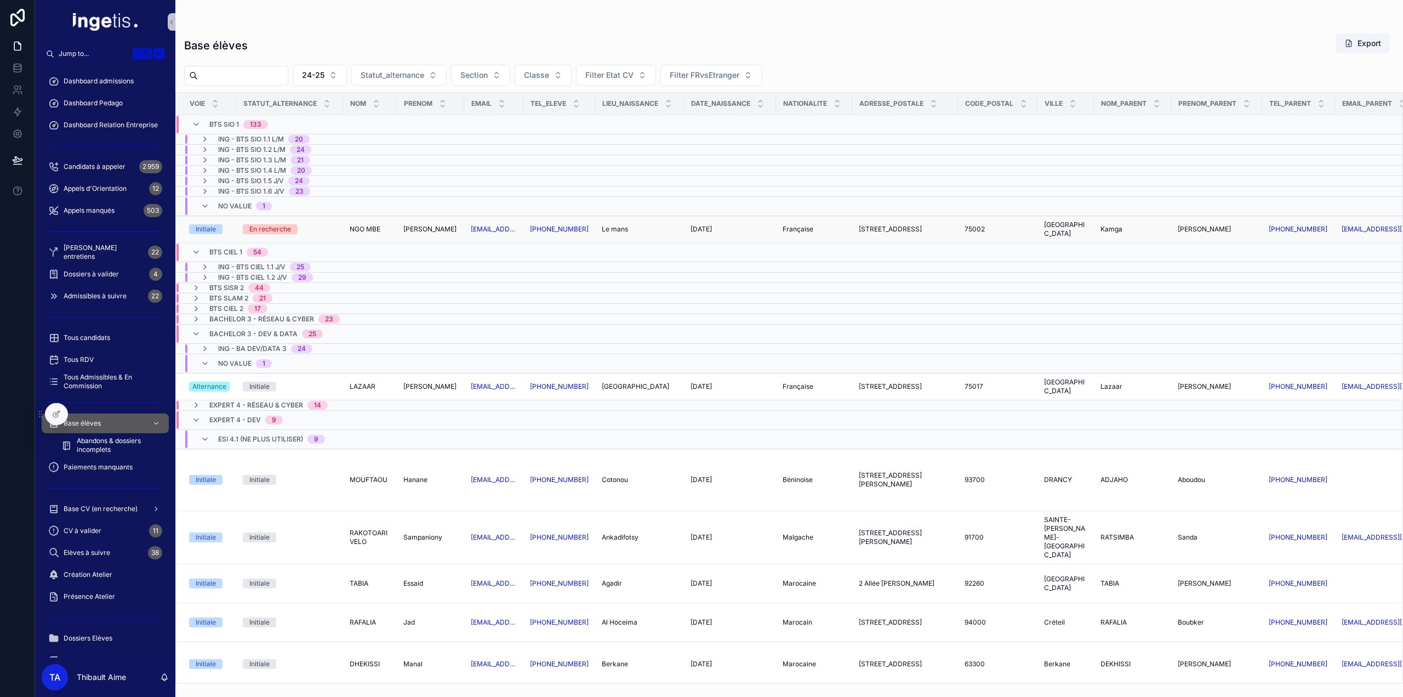
click at [364, 225] on span "NGO MBE" at bounding box center [365, 229] width 31 height 9
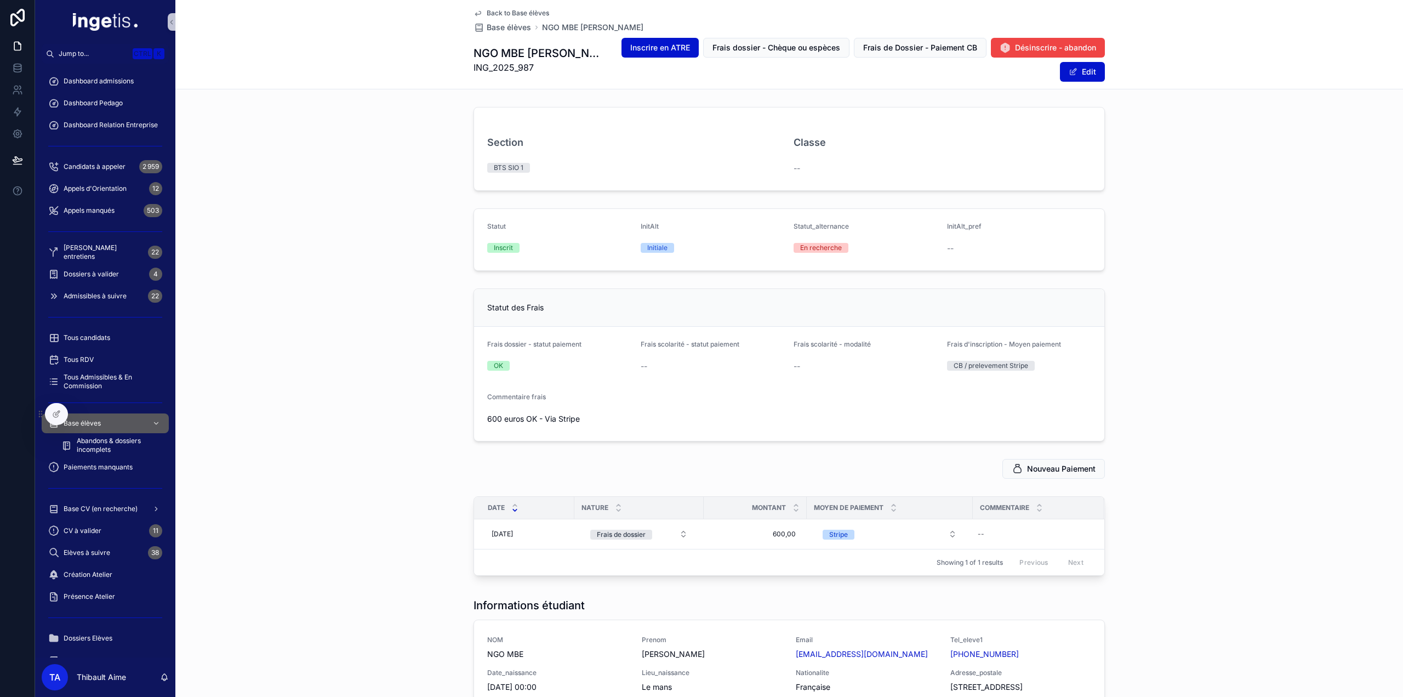
click at [474, 53] on h1 "NGO MBE [PERSON_NAME]" at bounding box center [540, 52] width 132 height 15
drag, startPoint x: 469, startPoint y: 53, endPoint x: 493, endPoint y: 53, distance: 24.1
click at [493, 53] on h1 "NGO MBE [PERSON_NAME]" at bounding box center [540, 52] width 132 height 15
copy h1 "NGO"
click at [480, 59] on h1 "NGO MBE [PERSON_NAME]" at bounding box center [540, 52] width 132 height 15
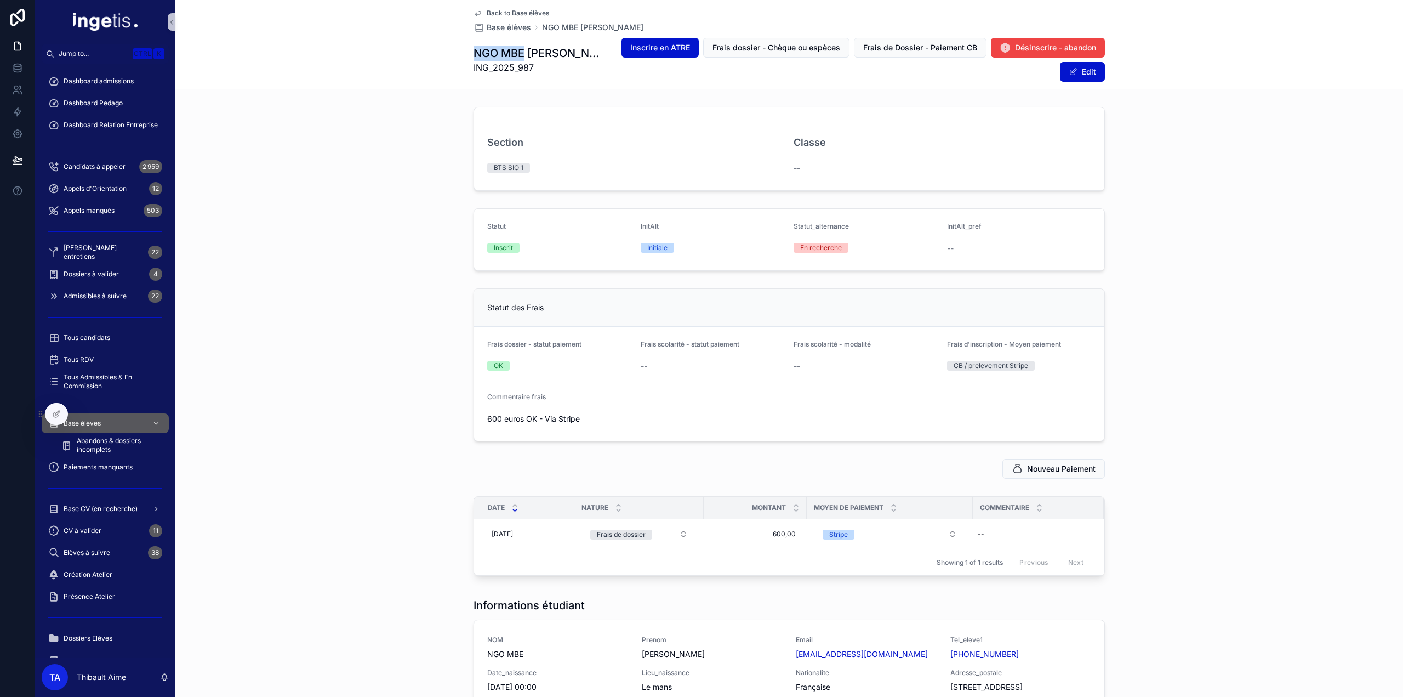
drag, startPoint x: 480, startPoint y: 59, endPoint x: 510, endPoint y: 52, distance: 30.9
click at [510, 52] on h1 "NGO MBE [PERSON_NAME]" at bounding box center [540, 52] width 132 height 15
click at [95, 428] on div "Base élèves" at bounding box center [105, 423] width 114 height 18
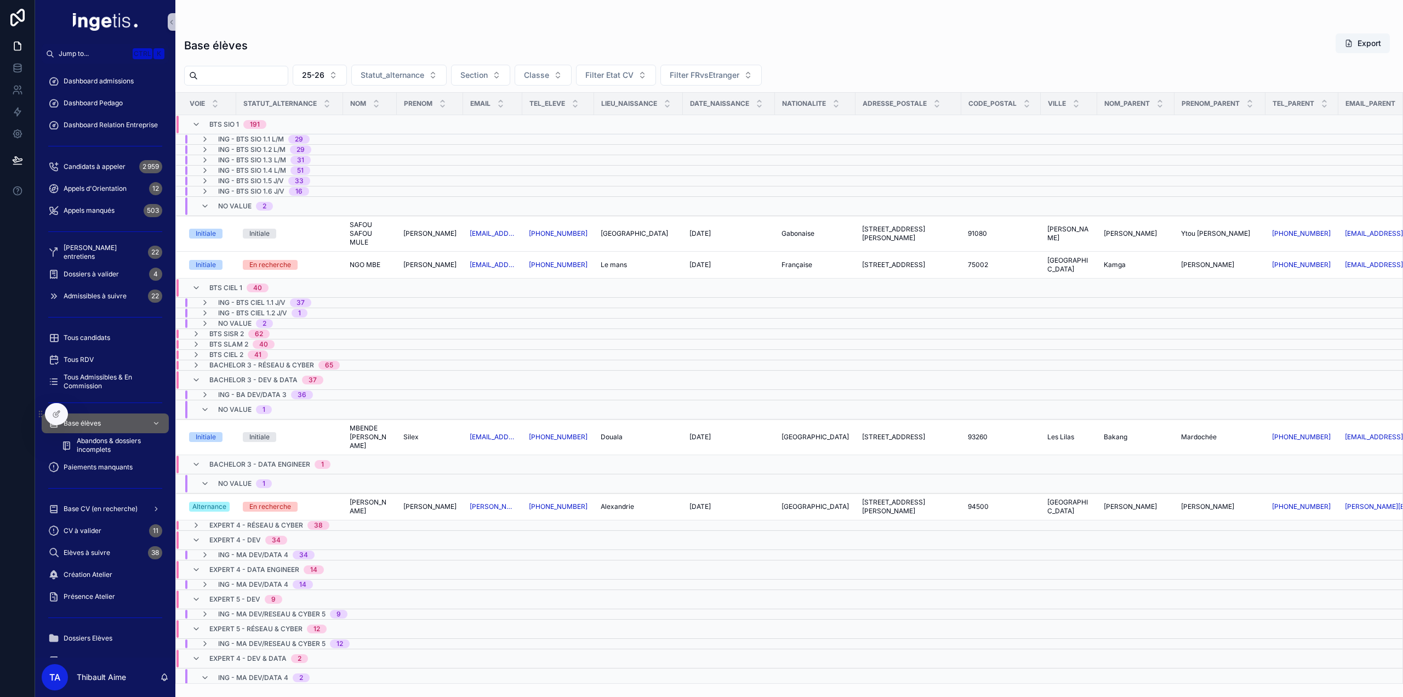
click at [244, 204] on span "No value" at bounding box center [234, 206] width 33 height 9
